Goal: Information Seeking & Learning: Understand process/instructions

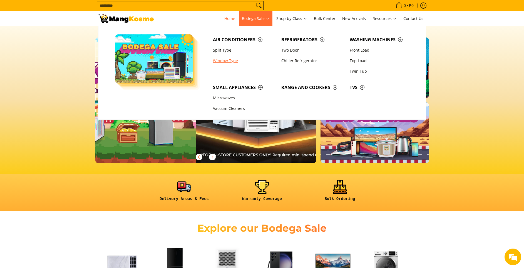
scroll to position [0, 217]
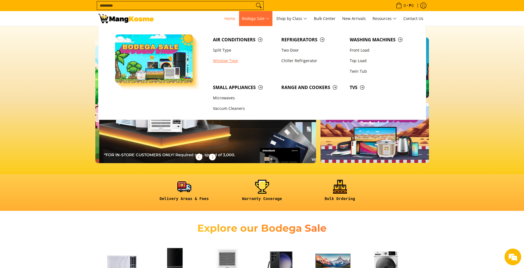
click at [229, 60] on link "Window Type" at bounding box center [244, 61] width 68 height 11
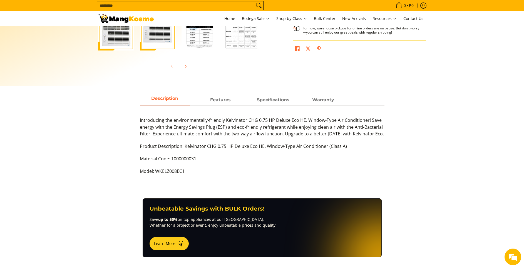
scroll to position [201, 0]
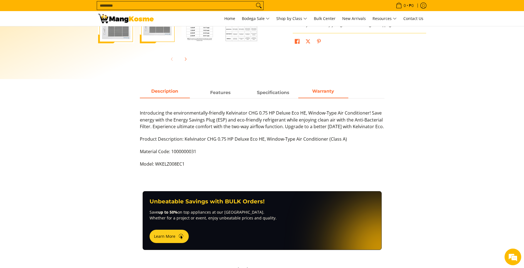
click at [323, 92] on strong "Warranty" at bounding box center [323, 91] width 22 height 5
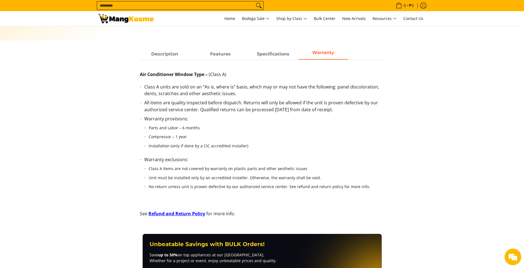
scroll to position [240, 0]
click at [53, 98] on section "Description Features Specifications Warranty Introducing the environmentally-fr…" at bounding box center [262, 140] width 524 height 185
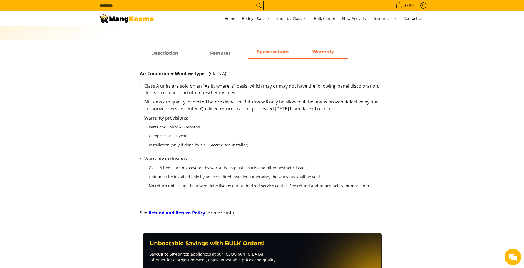
click at [269, 54] on span "Specifications" at bounding box center [273, 53] width 50 height 10
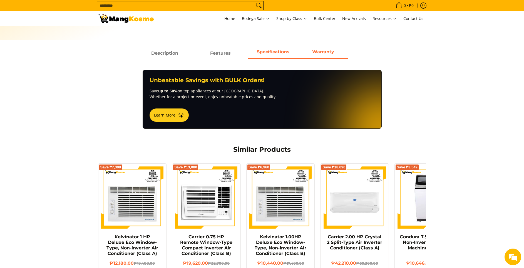
click at [321, 51] on strong "Warranty" at bounding box center [323, 51] width 22 height 5
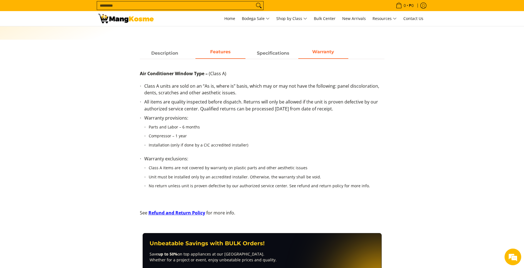
click at [217, 53] on span "Features" at bounding box center [220, 53] width 50 height 10
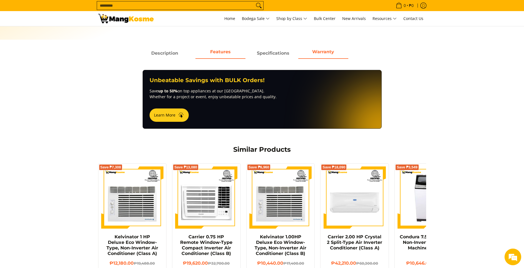
click at [327, 56] on span "Warranty" at bounding box center [323, 53] width 50 height 10
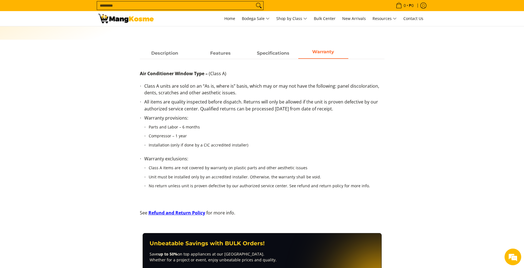
scroll to position [379, 0]
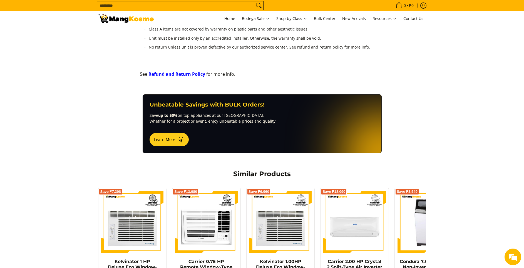
click at [171, 73] on link "Refund and Return Policy" at bounding box center [176, 74] width 57 height 6
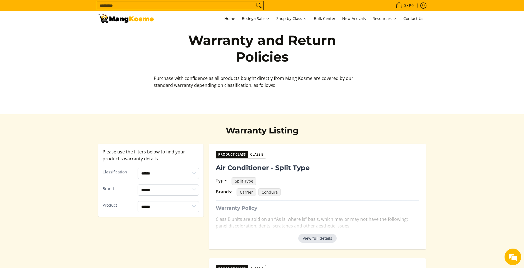
click at [319, 238] on button "View full details" at bounding box center [317, 238] width 38 height 9
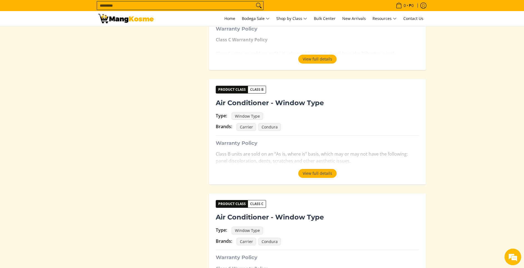
scroll to position [278, 0]
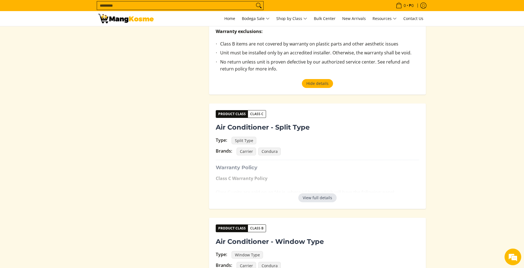
click at [313, 197] on button "View full details" at bounding box center [317, 198] width 38 height 9
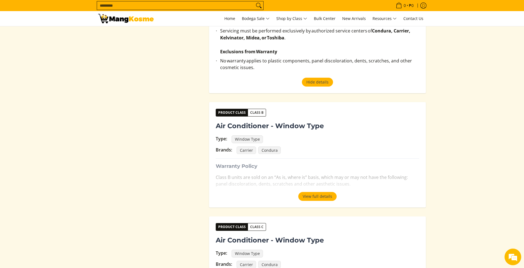
scroll to position [644, 0]
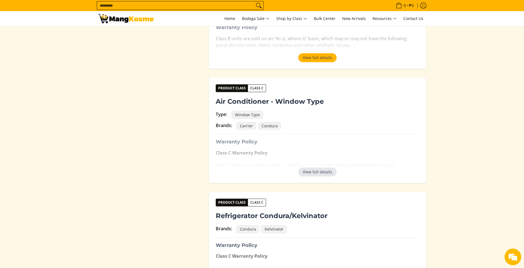
click at [320, 168] on button "View full details" at bounding box center [317, 172] width 38 height 9
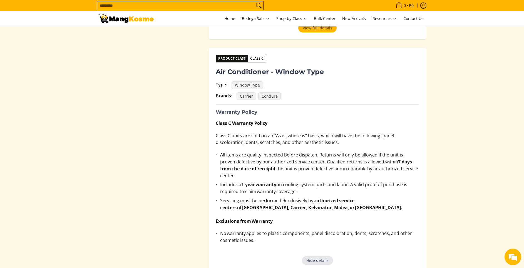
scroll to position [553, 0]
